Goal: Task Accomplishment & Management: Manage account settings

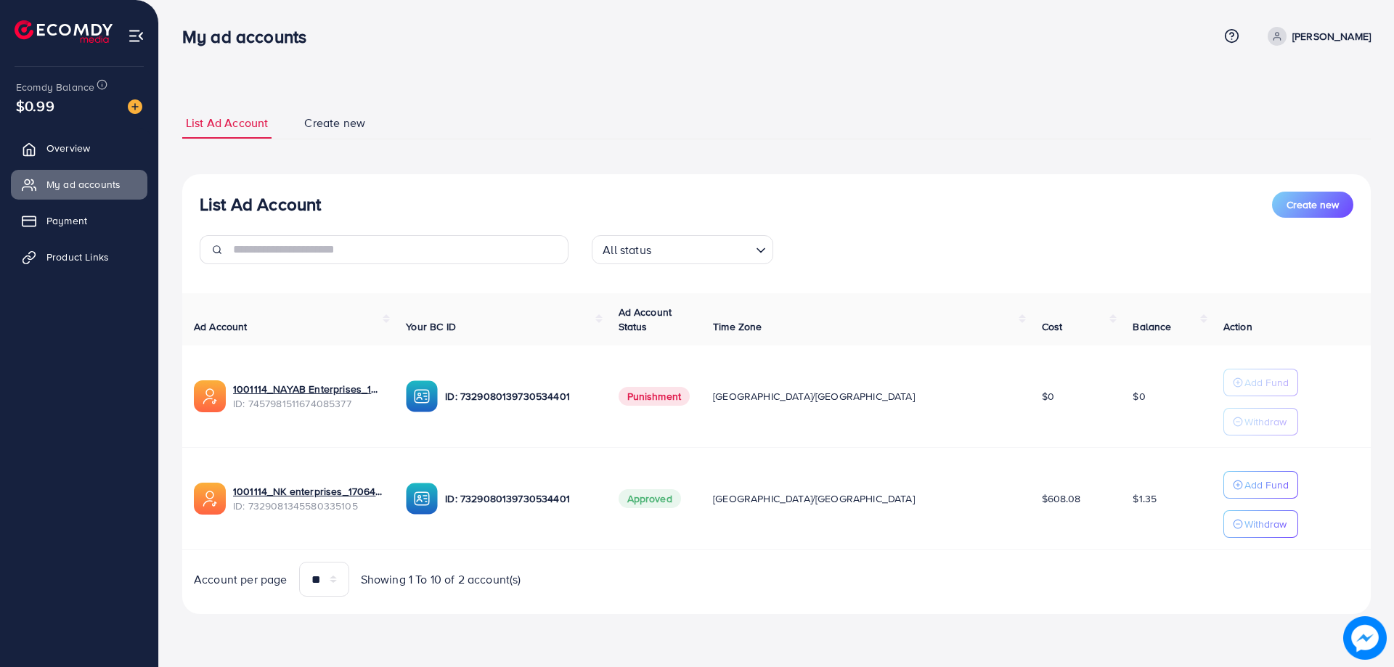
click at [517, 2] on div "List Ad Account Create new List Ad Account Create new All status Loading... Ad …" at bounding box center [776, 327] width 1235 height 655
